Goal: Obtain resource: Download file/media

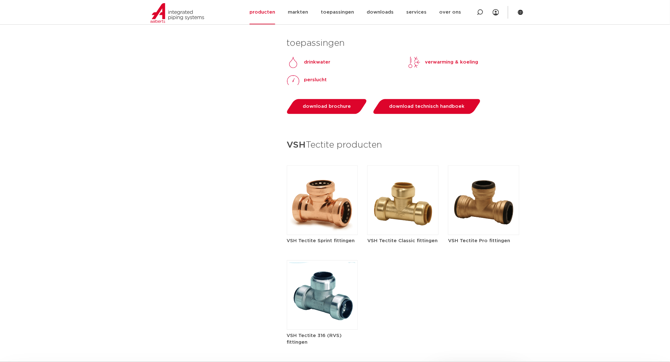
scroll to position [527, 0]
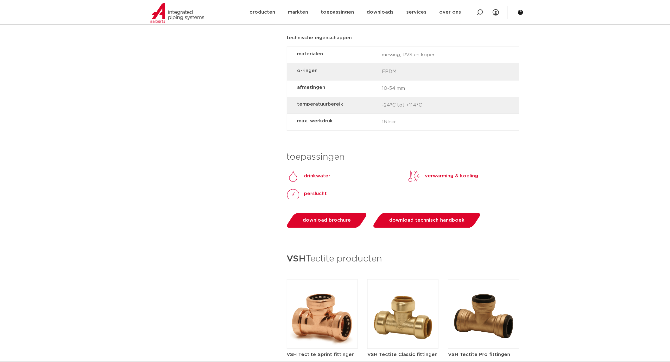
click at [449, 8] on link "over ons" at bounding box center [450, 12] width 22 height 24
click at [452, 108] on link "contact" at bounding box center [459, 106] width 58 height 13
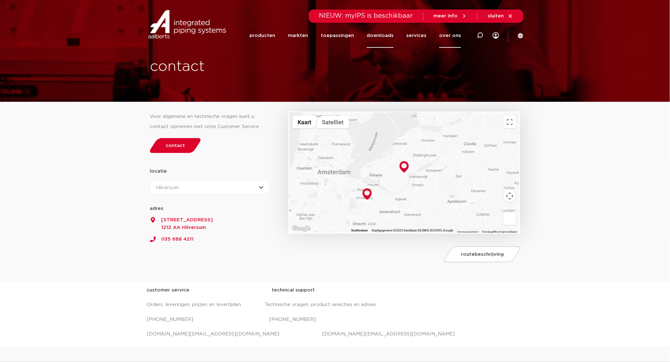
click at [390, 37] on link "downloads" at bounding box center [379, 35] width 27 height 24
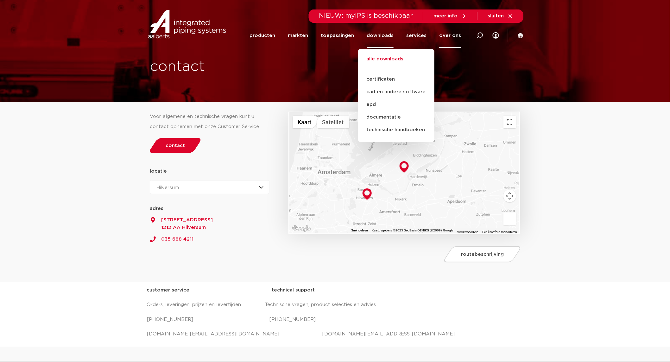
click at [389, 59] on link "alle downloads" at bounding box center [396, 62] width 76 height 14
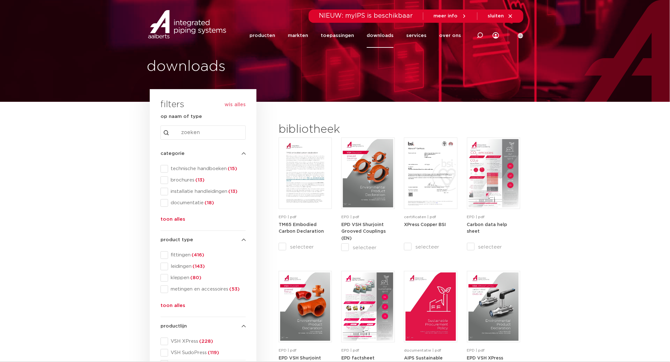
click at [181, 134] on input "Search content" at bounding box center [202, 133] width 85 height 14
type input "tectite"
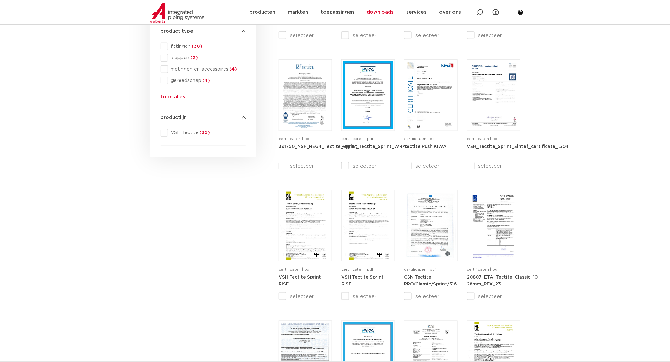
scroll to position [105, 0]
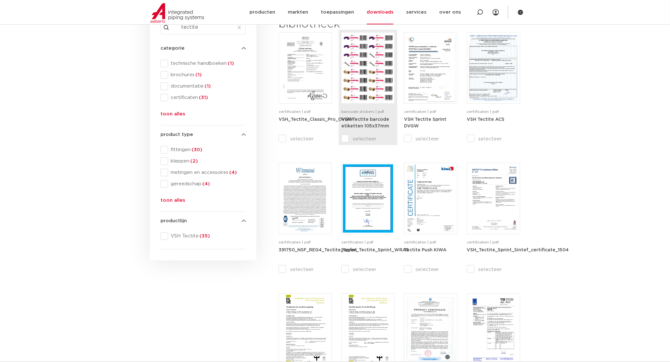
click at [377, 56] on img at bounding box center [368, 68] width 50 height 68
